Goal: Task Accomplishment & Management: Complete application form

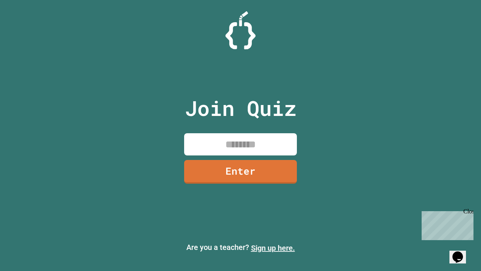
click at [273, 248] on link "Sign up here." at bounding box center [273, 247] width 44 height 9
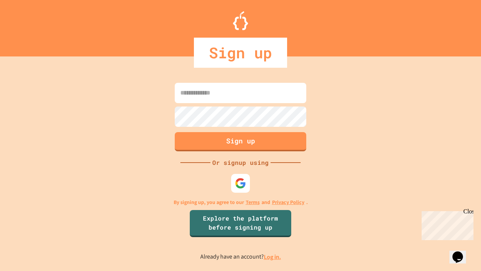
click at [273, 256] on link "Log in." at bounding box center [272, 257] width 17 height 8
